Goal: Navigation & Orientation: Find specific page/section

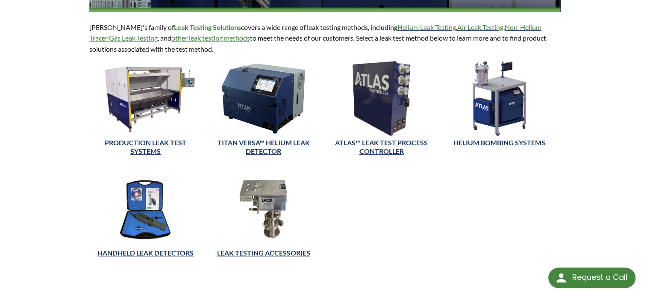
scroll to position [214, 0]
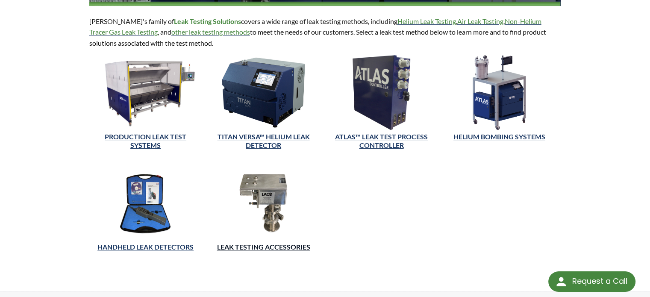
click at [290, 250] on link "LEAK TESTING ACCESSORIES" at bounding box center [263, 247] width 93 height 8
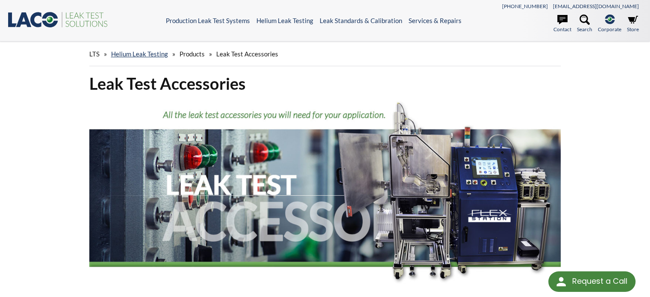
click at [81, 17] on icon at bounding box center [83, 15] width 4 height 6
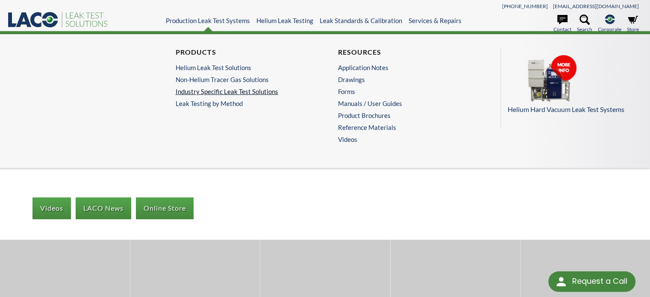
click at [217, 91] on link "Industry Specific Leak Test Solutions" at bounding box center [242, 92] width 132 height 8
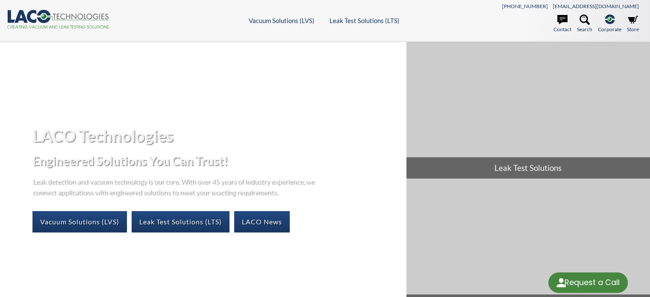
select select "Language Translate Widget"
click at [189, 223] on link "Leak Test Solutions (LTS)" at bounding box center [181, 221] width 98 height 21
